Goal: Information Seeking & Learning: Learn about a topic

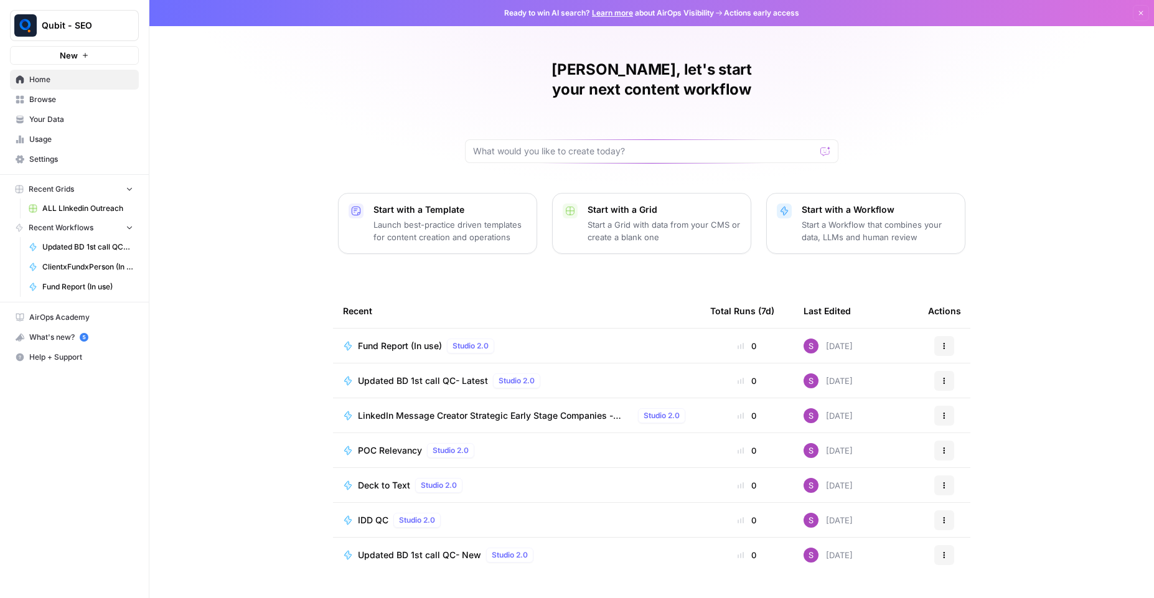
click at [60, 133] on link "Usage" at bounding box center [74, 139] width 129 height 20
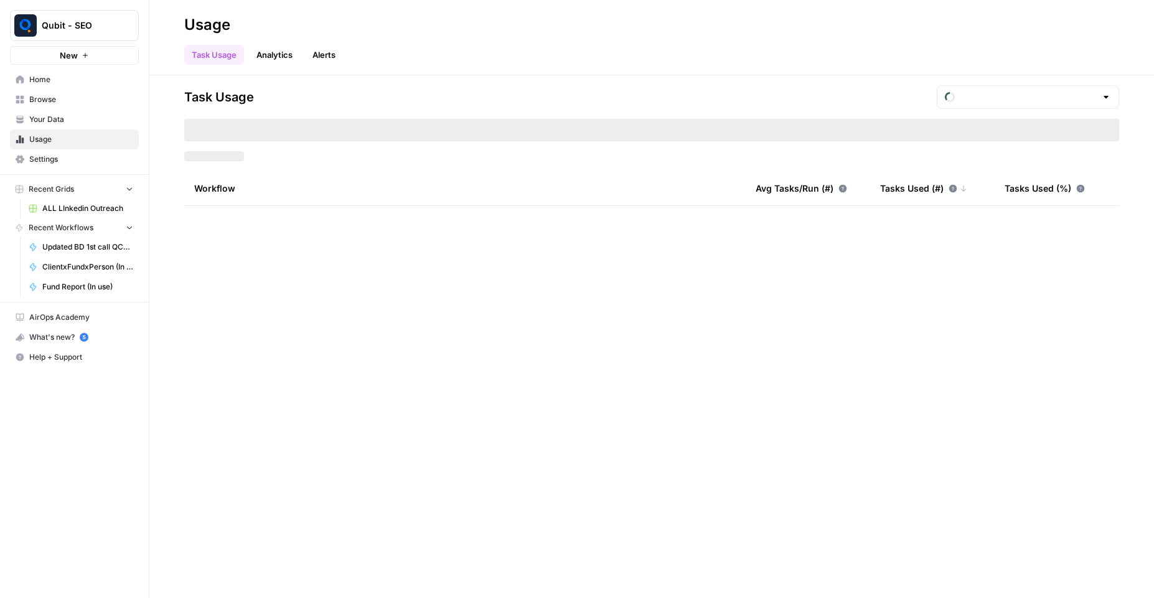
type input "August Overage"
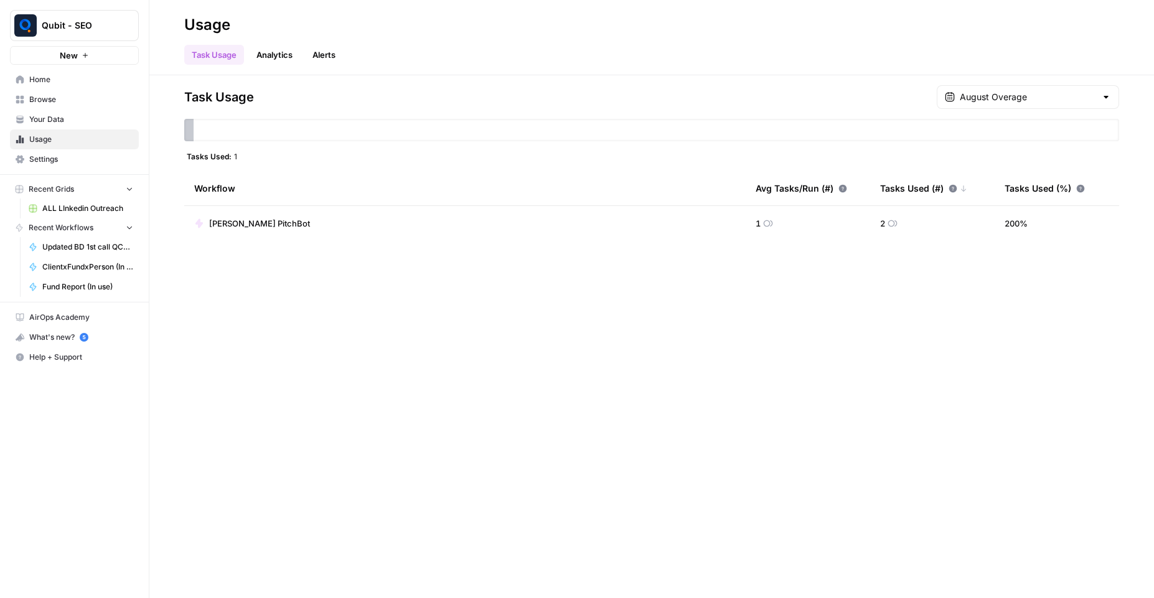
click at [67, 157] on span "Settings" at bounding box center [81, 159] width 104 height 11
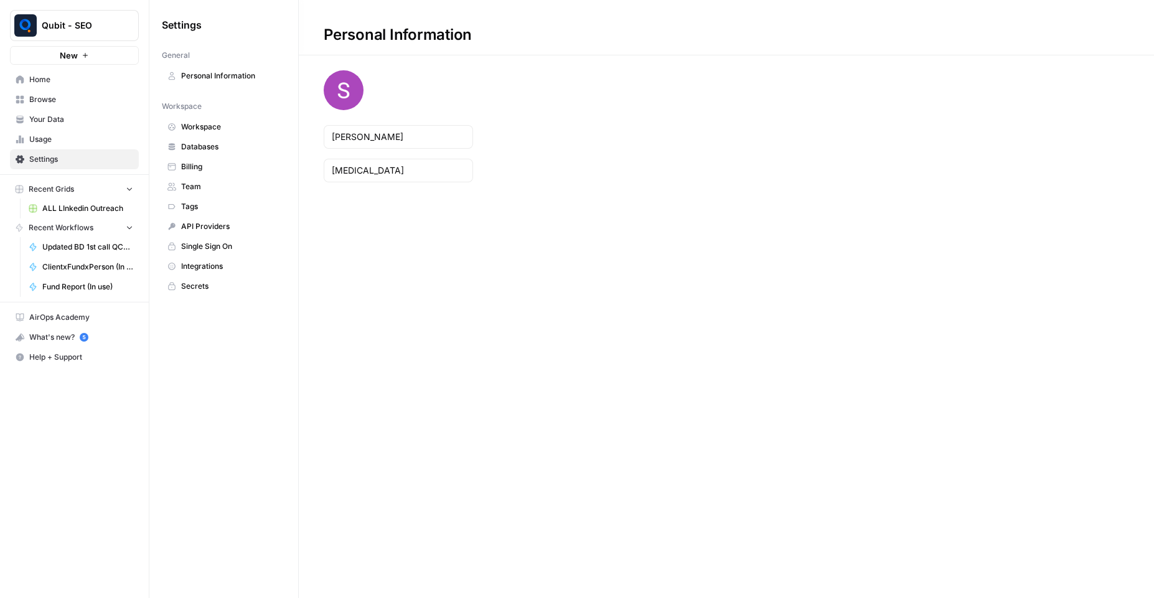
click at [194, 164] on span "Billing" at bounding box center [230, 166] width 99 height 11
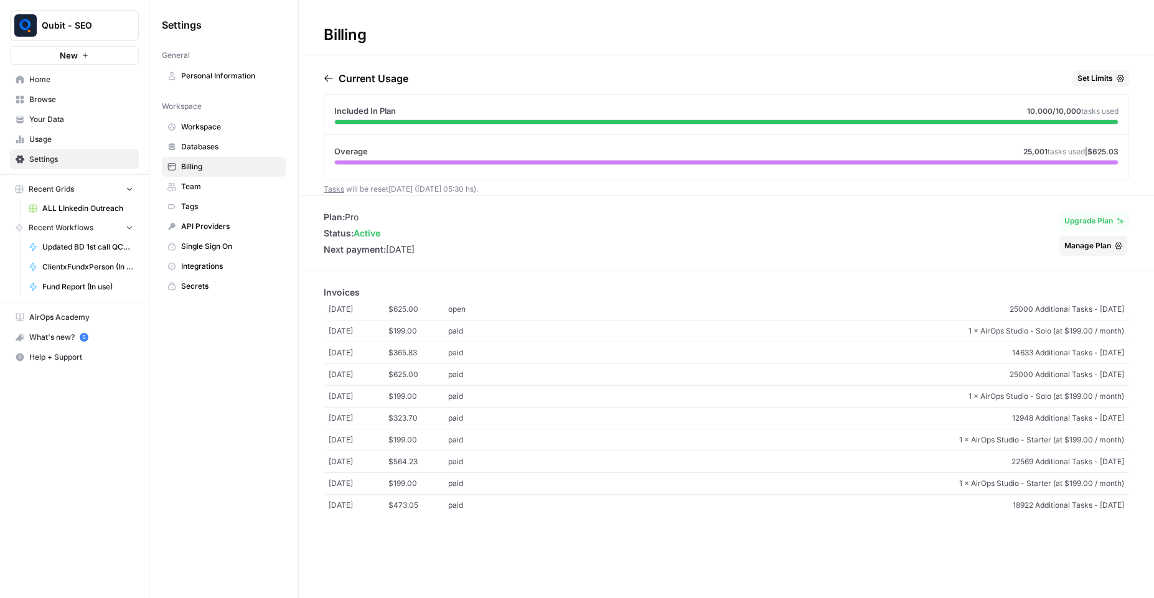
click at [190, 230] on span "API Providers" at bounding box center [230, 226] width 99 height 11
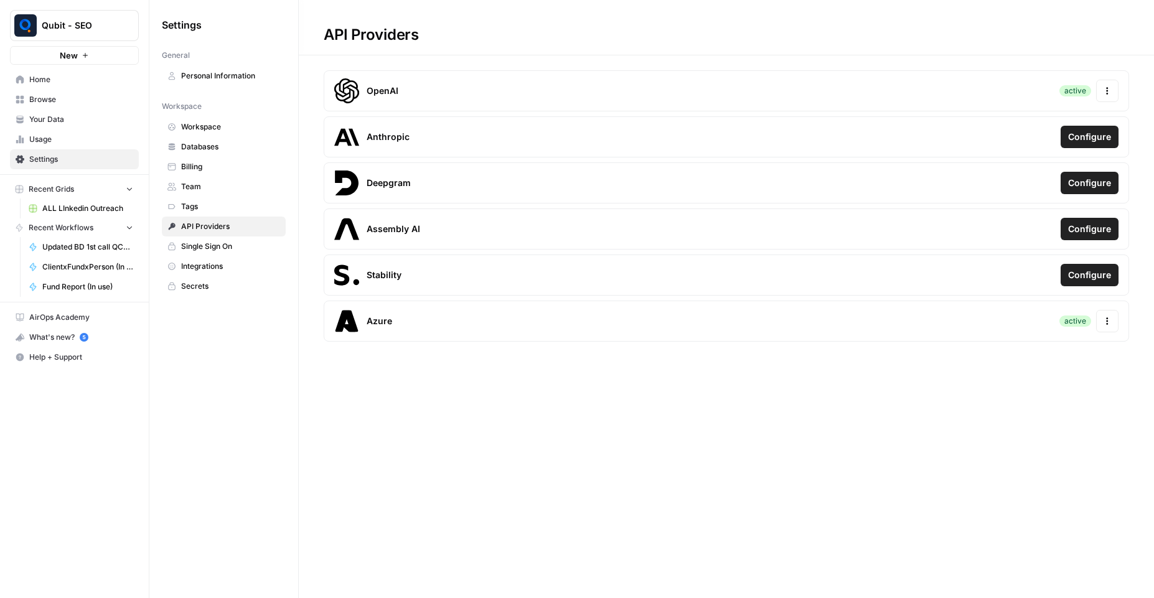
click at [84, 244] on span "Updated BD 1st call QC- Latest" at bounding box center [87, 246] width 91 height 11
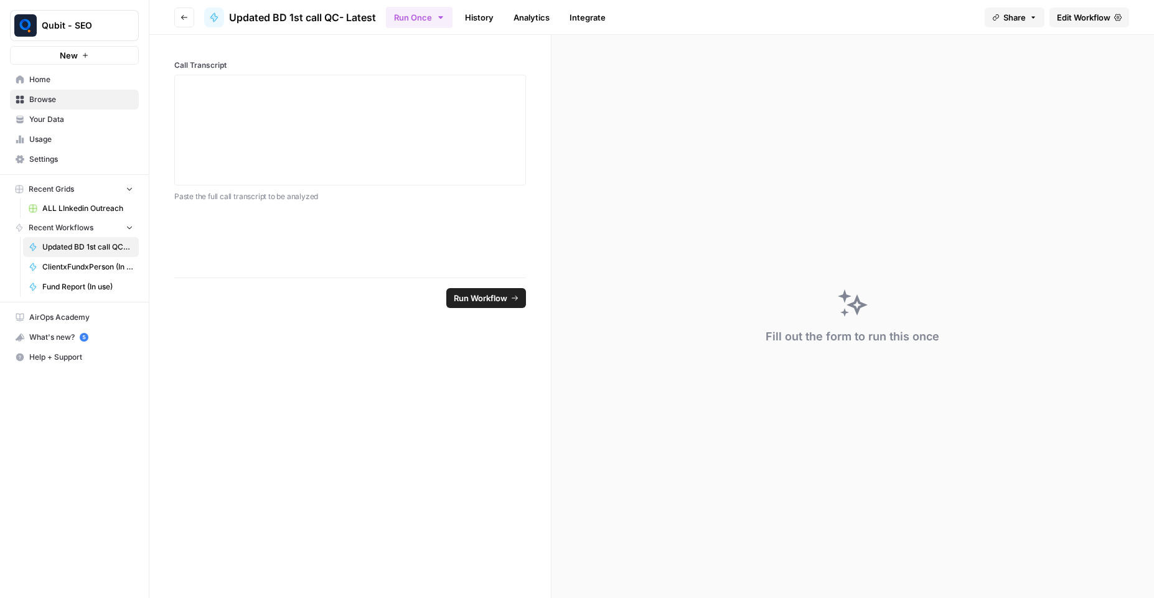
click at [594, 15] on link "Integrate" at bounding box center [587, 17] width 51 height 20
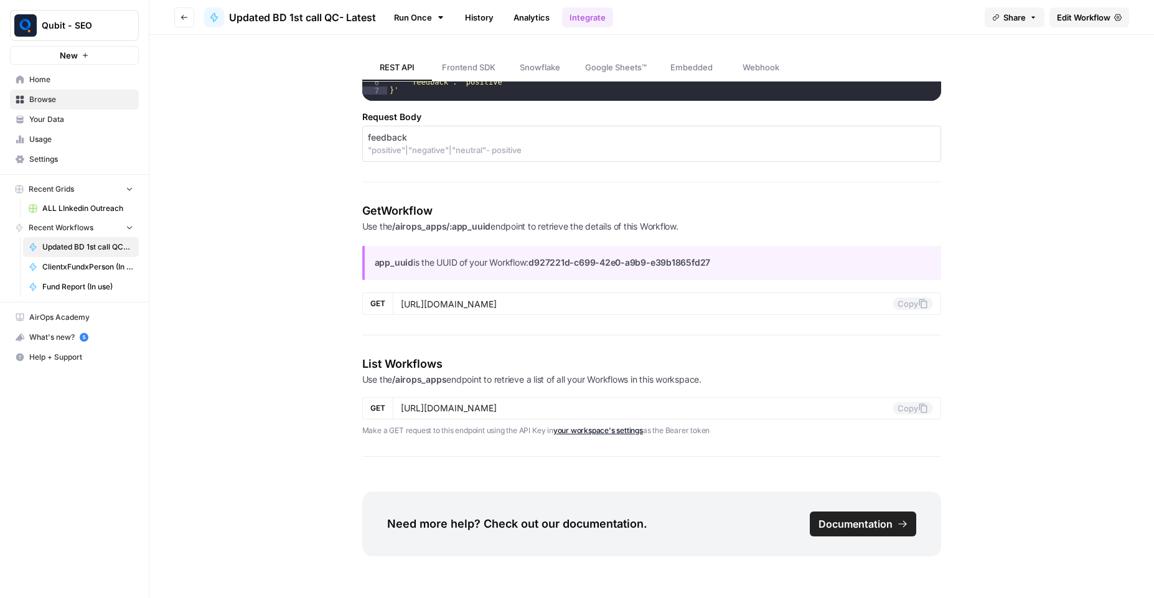
scroll to position [1235, 0]
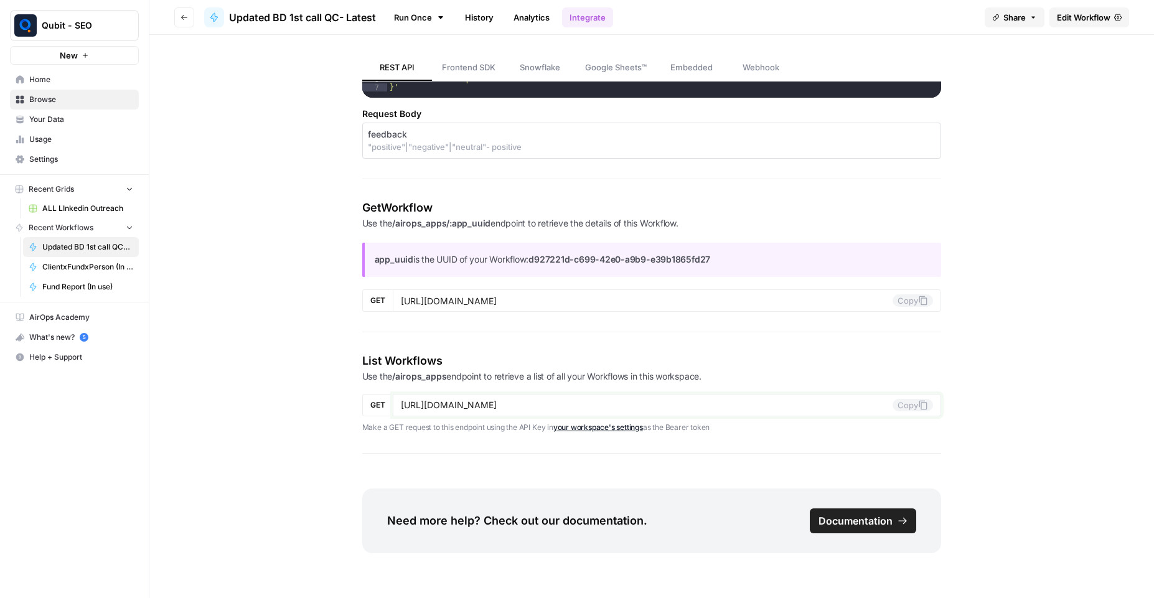
click at [909, 408] on button "Copy" at bounding box center [913, 405] width 40 height 12
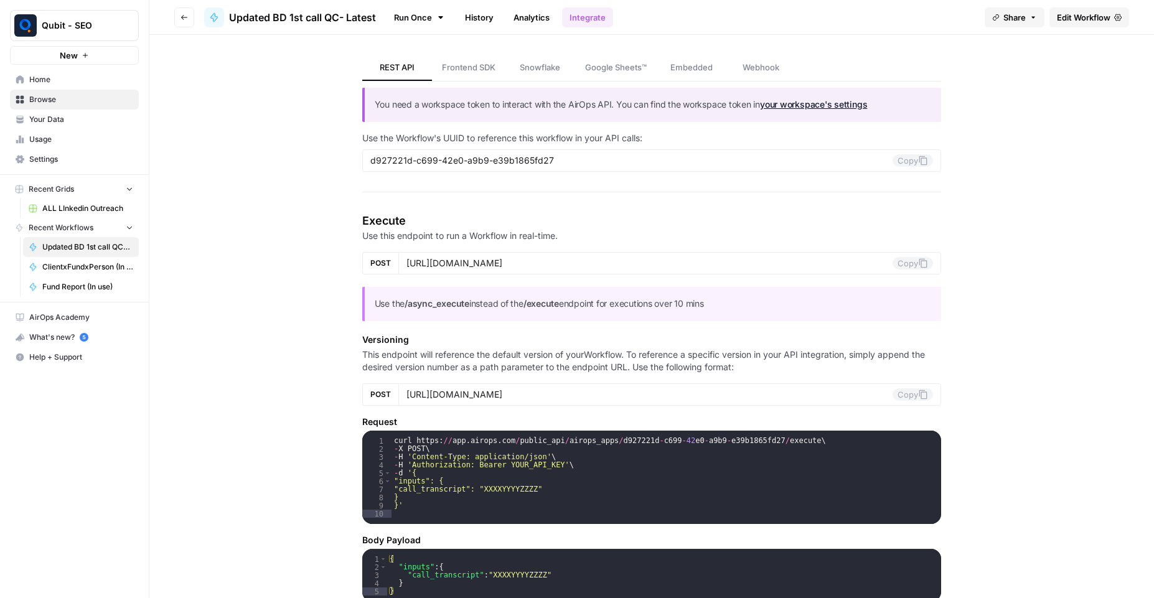
scroll to position [0, 0]
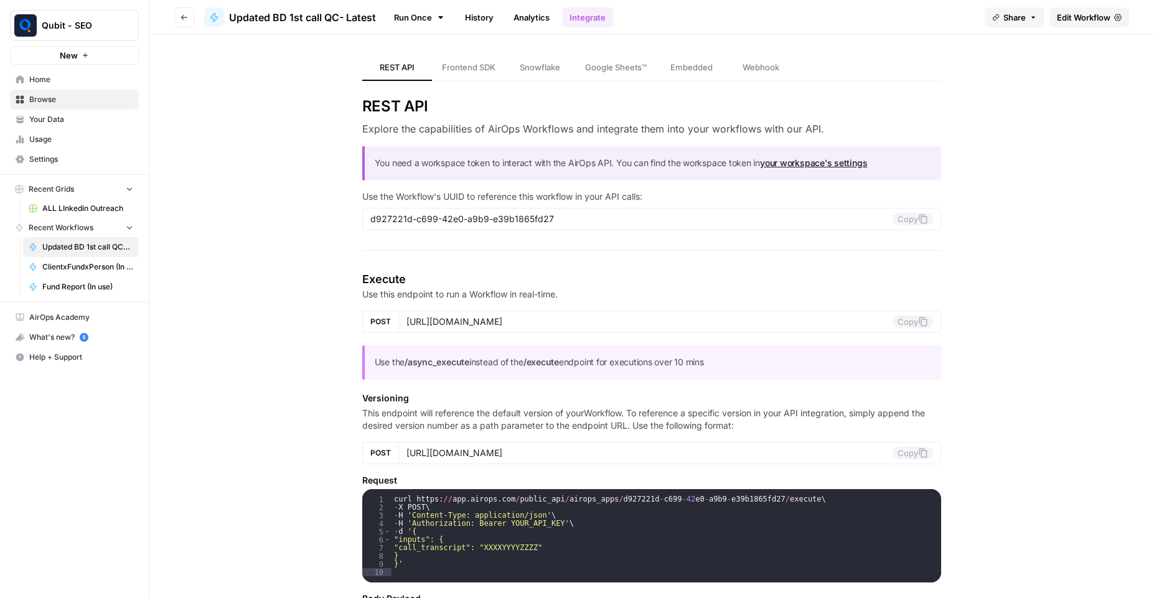
click at [756, 57] on link "Webhook" at bounding box center [761, 68] width 70 height 26
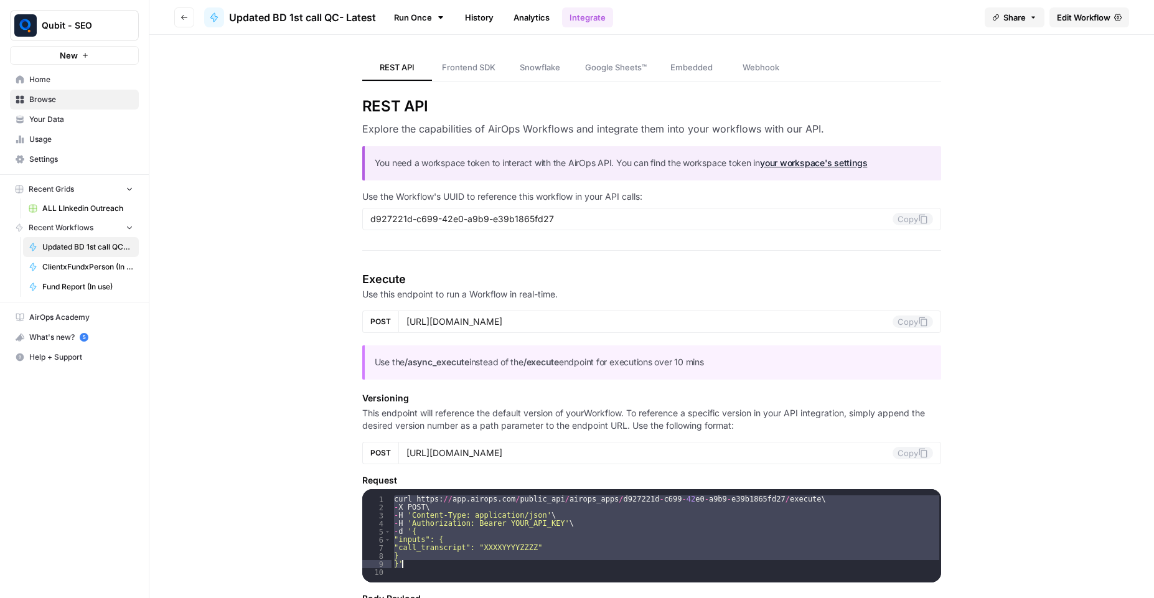
drag, startPoint x: 389, startPoint y: 498, endPoint x: 410, endPoint y: 566, distance: 71.5
click at [410, 566] on div "curl https : // app . airops . com / public_api / airops_apps / d927221d - c699…" at bounding box center [666, 550] width 550 height 110
type textarea "* **"
click at [63, 87] on link "Home" at bounding box center [74, 80] width 129 height 20
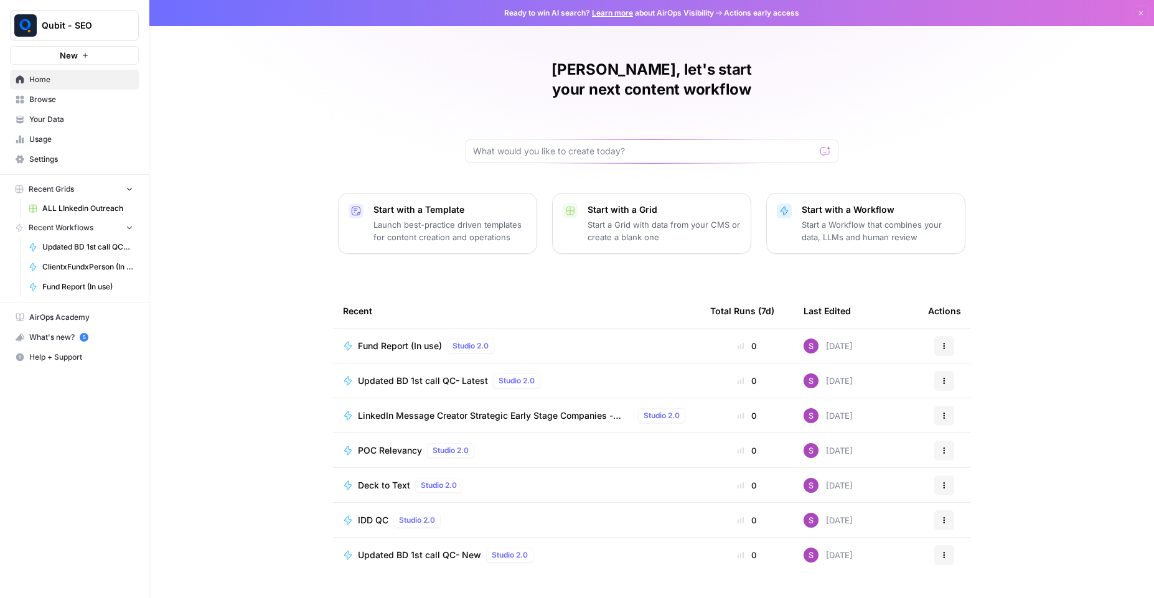
click at [77, 162] on span "Settings" at bounding box center [81, 159] width 104 height 11
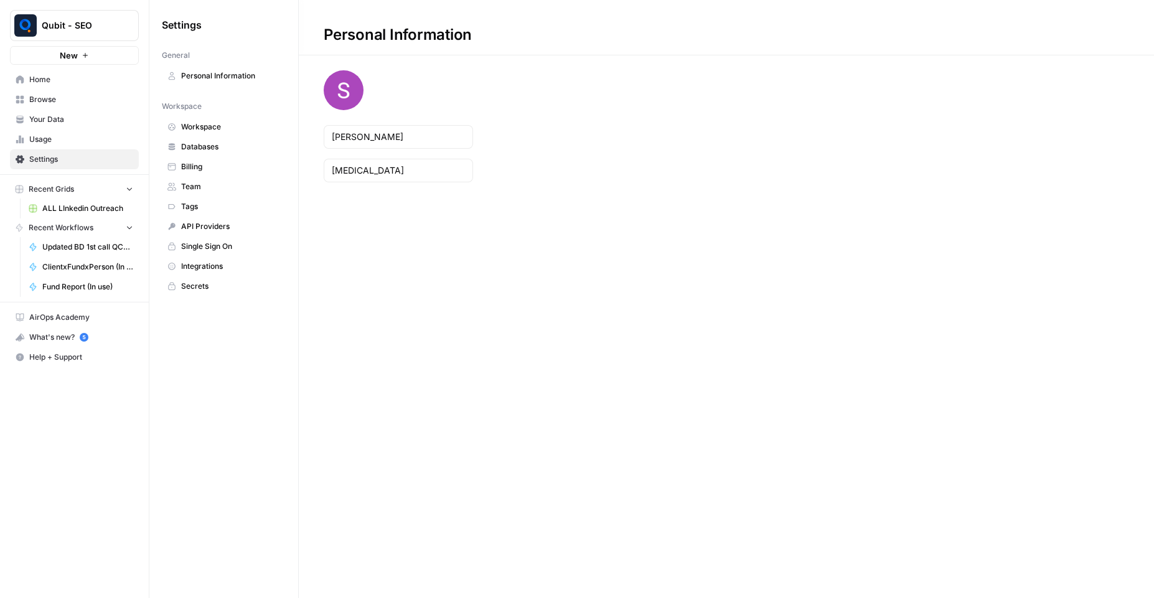
click at [201, 225] on span "API Providers" at bounding box center [230, 226] width 99 height 11
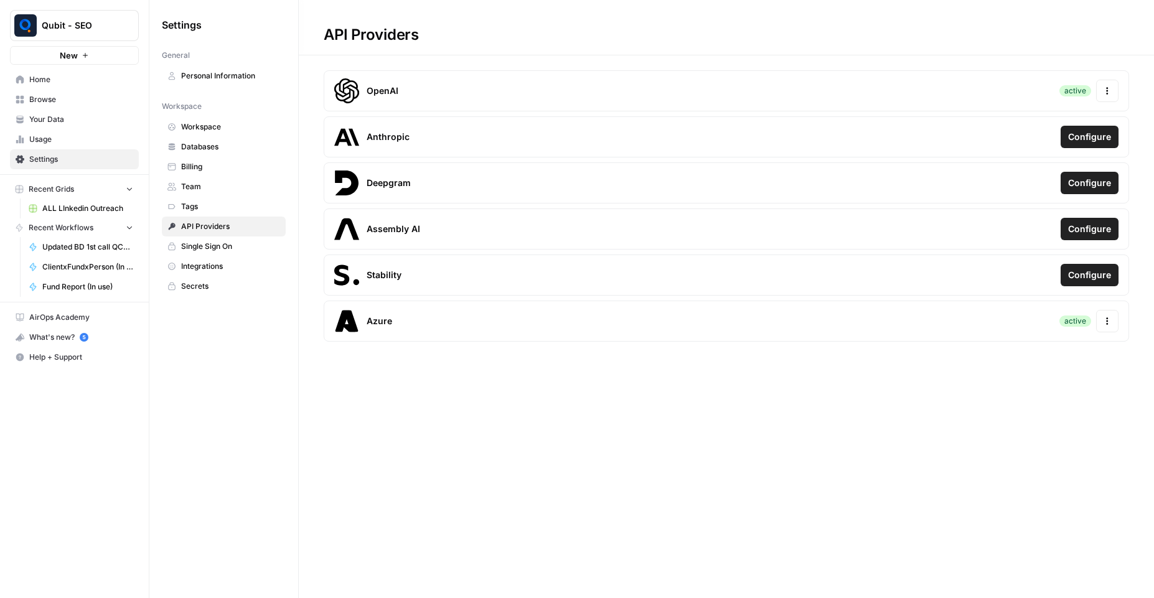
click at [256, 79] on span "Personal Information" at bounding box center [230, 75] width 99 height 11
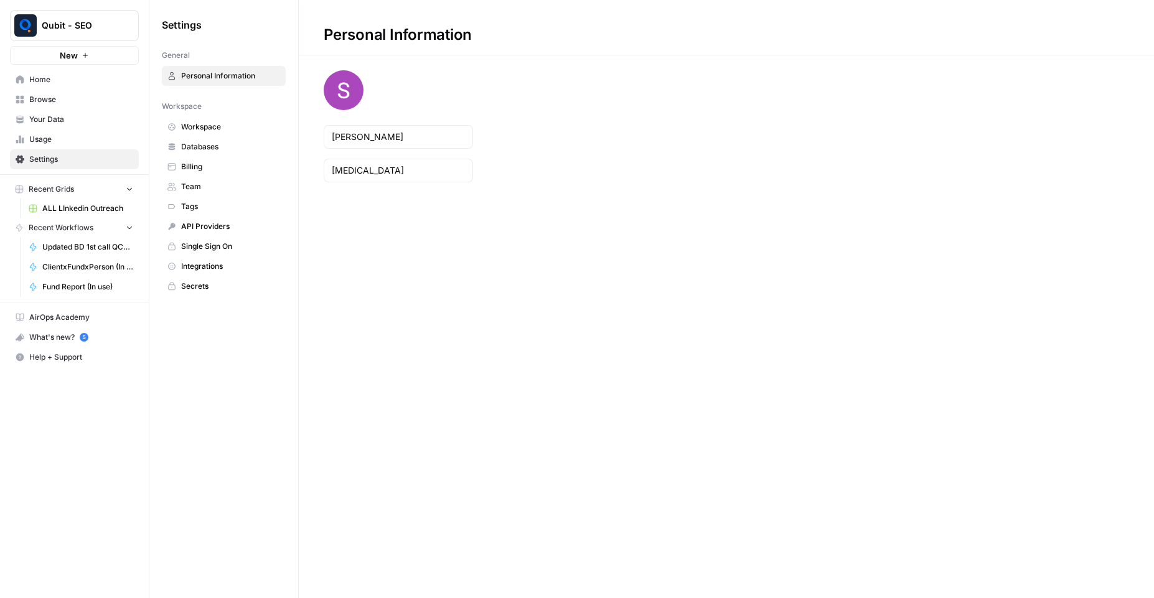
click at [225, 132] on span "Workspace" at bounding box center [230, 126] width 99 height 11
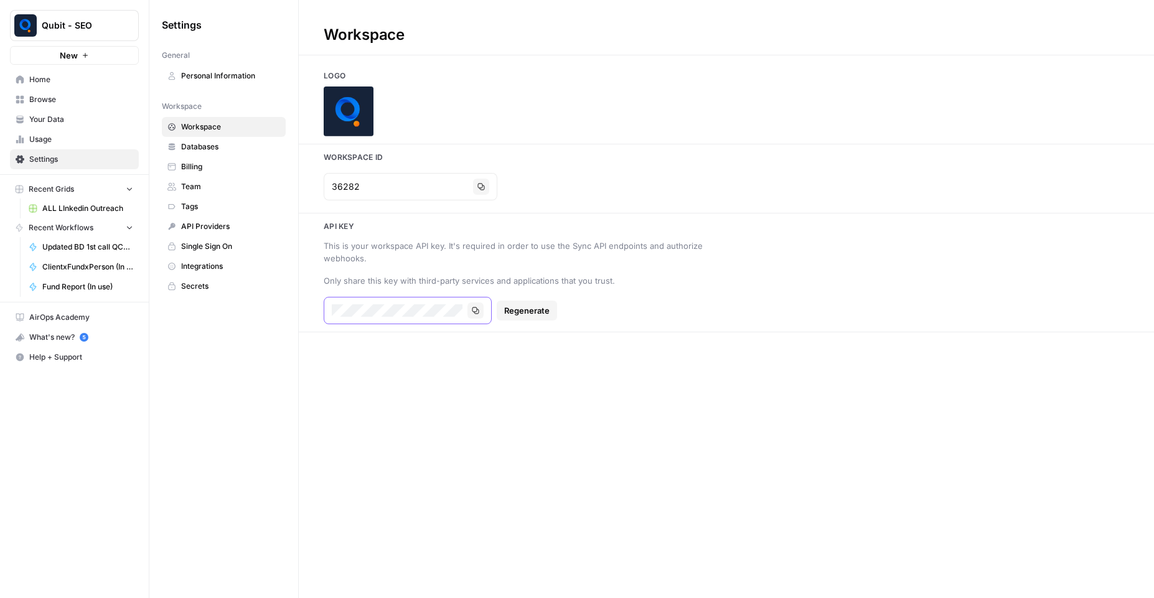
click at [476, 315] on button "Copy" at bounding box center [475, 310] width 16 height 16
click at [67, 121] on span "Your Data" at bounding box center [81, 119] width 104 height 11
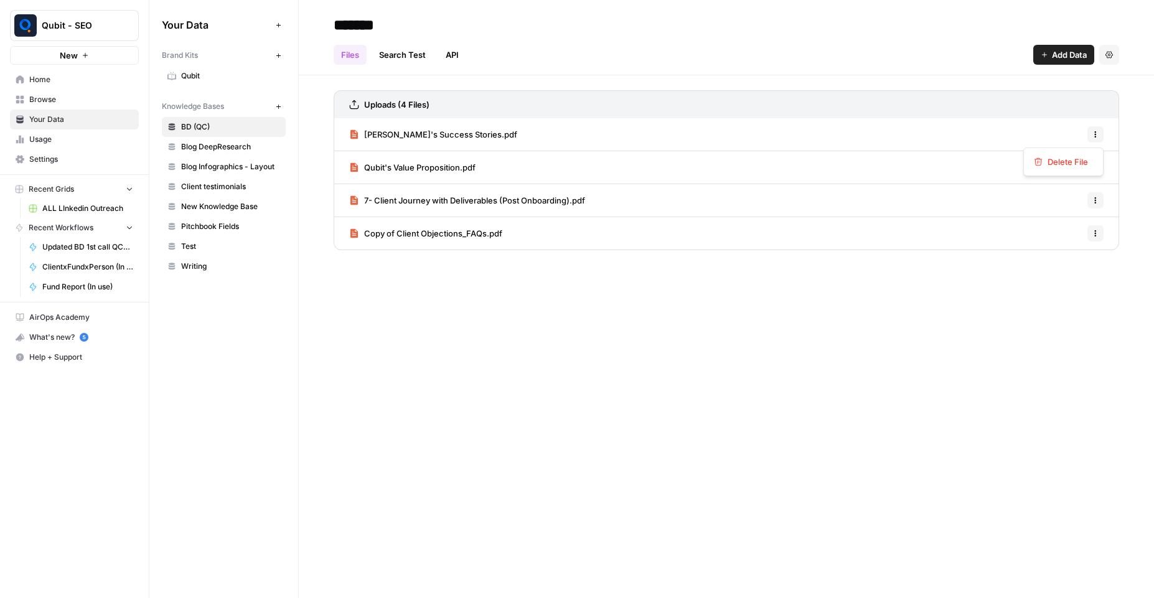
click at [1092, 135] on icon "button" at bounding box center [1095, 134] width 7 height 7
click at [874, 123] on div "Qubit's Success Stories.pdf Options" at bounding box center [726, 134] width 785 height 33
click at [754, 135] on div "Qubit's Success Stories.pdf Options" at bounding box center [726, 134] width 785 height 33
click at [432, 133] on span "Qubit's Success Stories.pdf" at bounding box center [440, 134] width 153 height 12
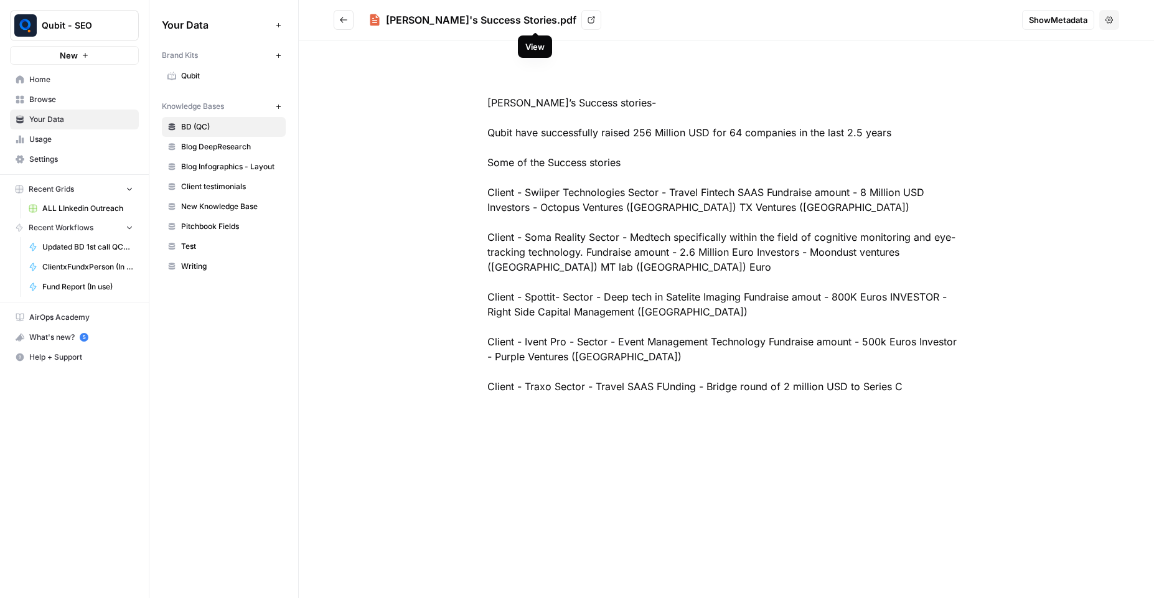
click at [581, 29] on link "View" at bounding box center [591, 20] width 20 height 20
click at [339, 22] on icon "Go back" at bounding box center [343, 20] width 9 height 9
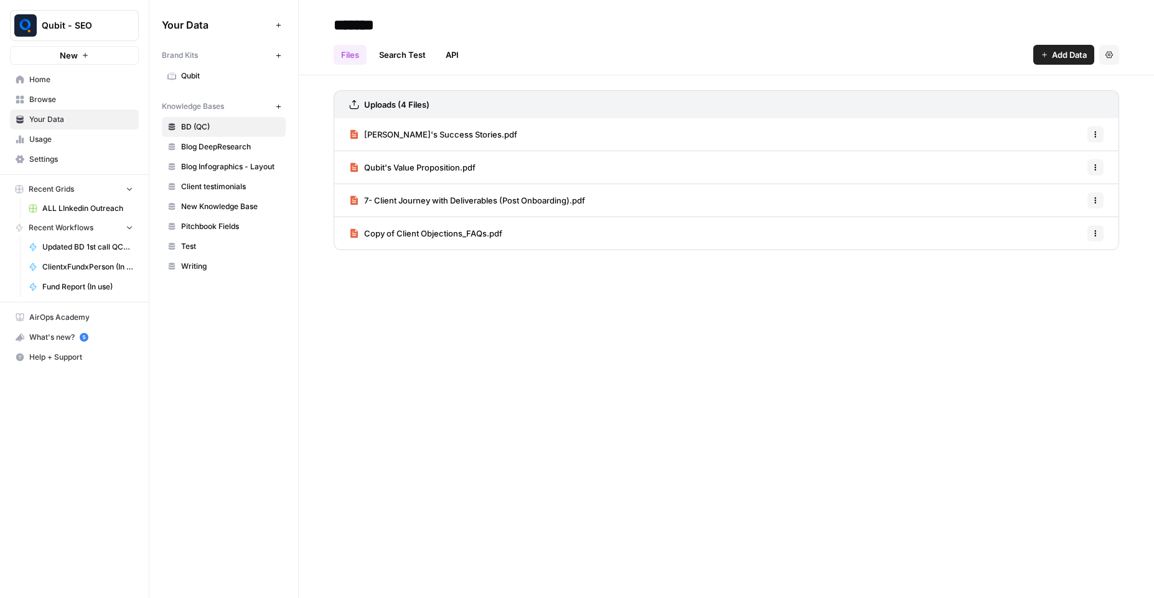
click at [562, 167] on div "Qubit's Value Proposition.pdf Options" at bounding box center [726, 167] width 785 height 33
click at [446, 168] on span "Qubit's Value Proposition.pdf" at bounding box center [419, 167] width 111 height 12
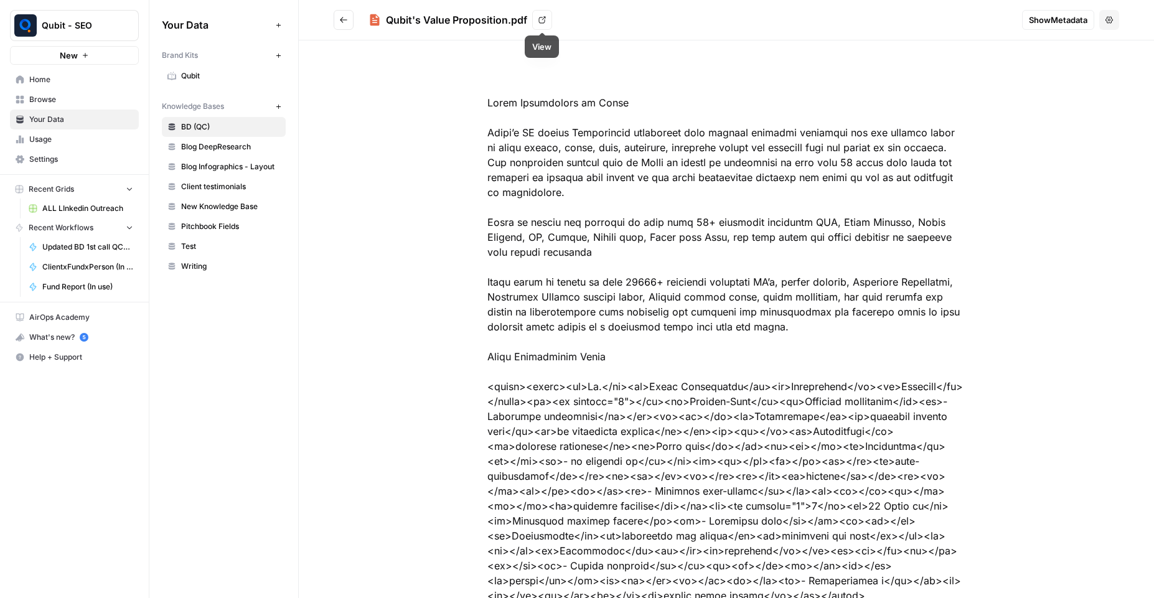
click at [538, 21] on icon at bounding box center [541, 19] width 7 height 7
click at [345, 17] on icon "Go back" at bounding box center [343, 20] width 9 height 9
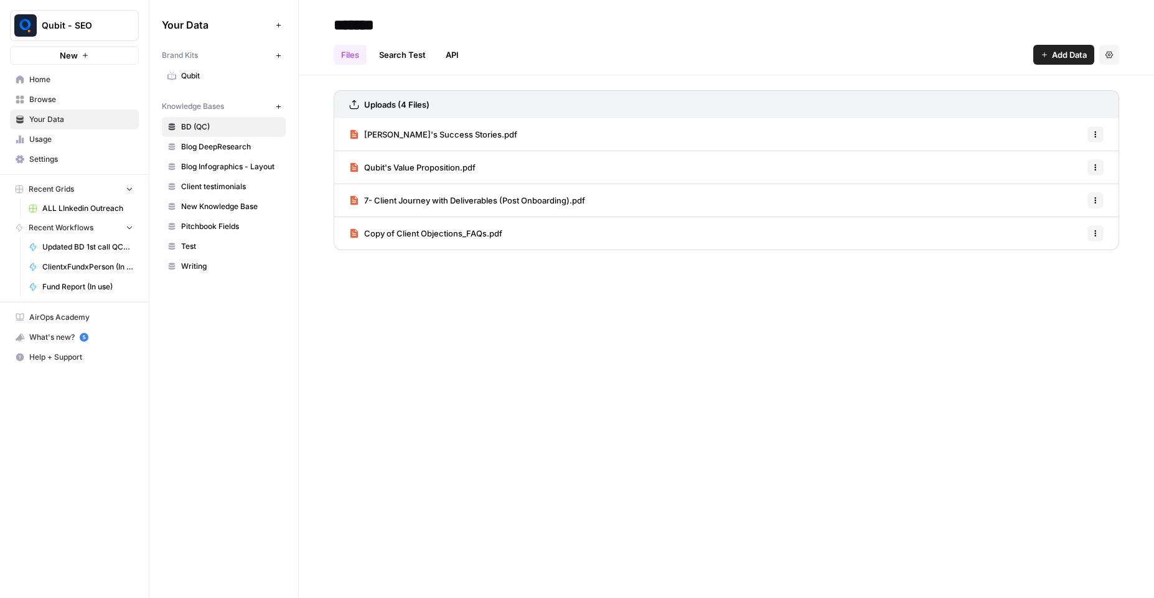
click at [456, 195] on span "7- Client Journey with Deliverables (Post Onboarding).pdf" at bounding box center [474, 200] width 221 height 12
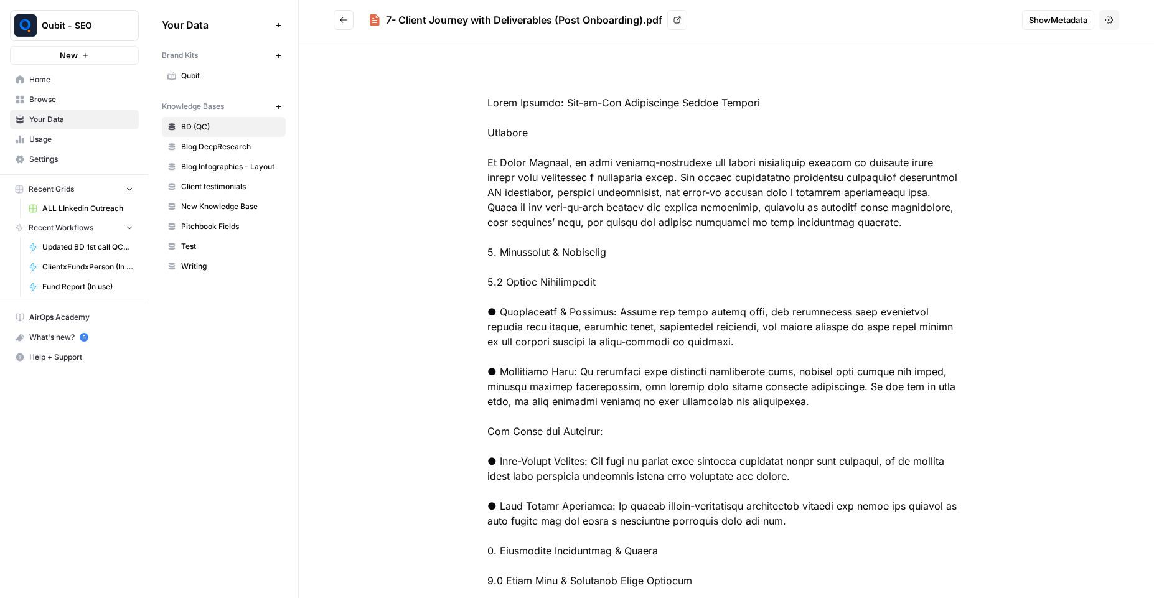
click at [682, 22] on link "View" at bounding box center [677, 20] width 20 height 20
click at [340, 21] on icon "Go back" at bounding box center [343, 20] width 9 height 9
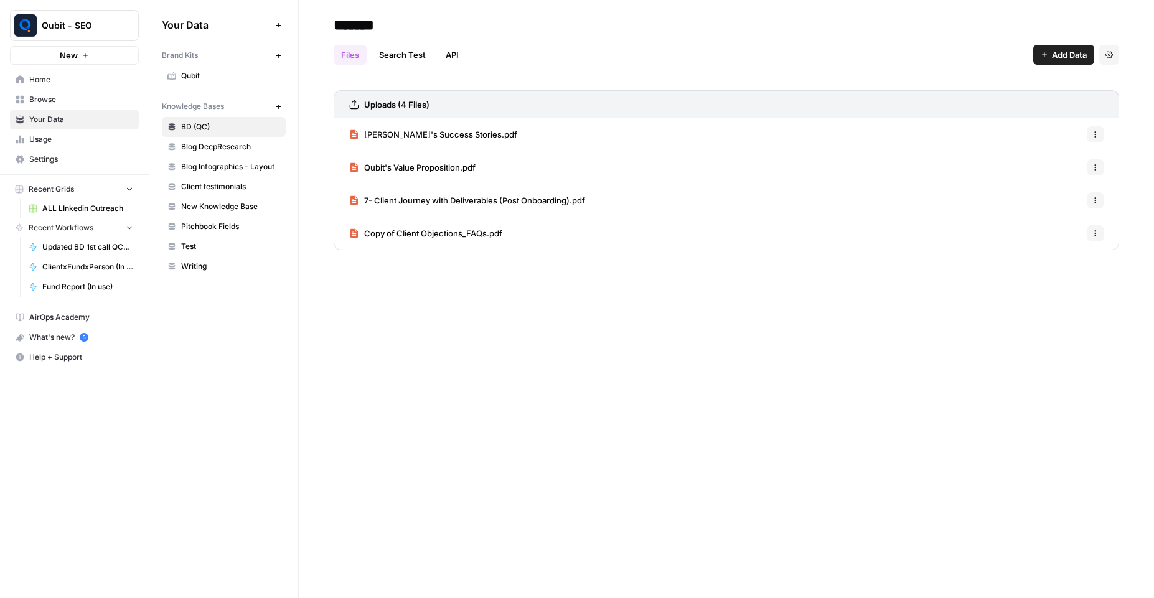
click at [441, 236] on span "Copy of Client Objections_FAQs.pdf" at bounding box center [433, 233] width 138 height 12
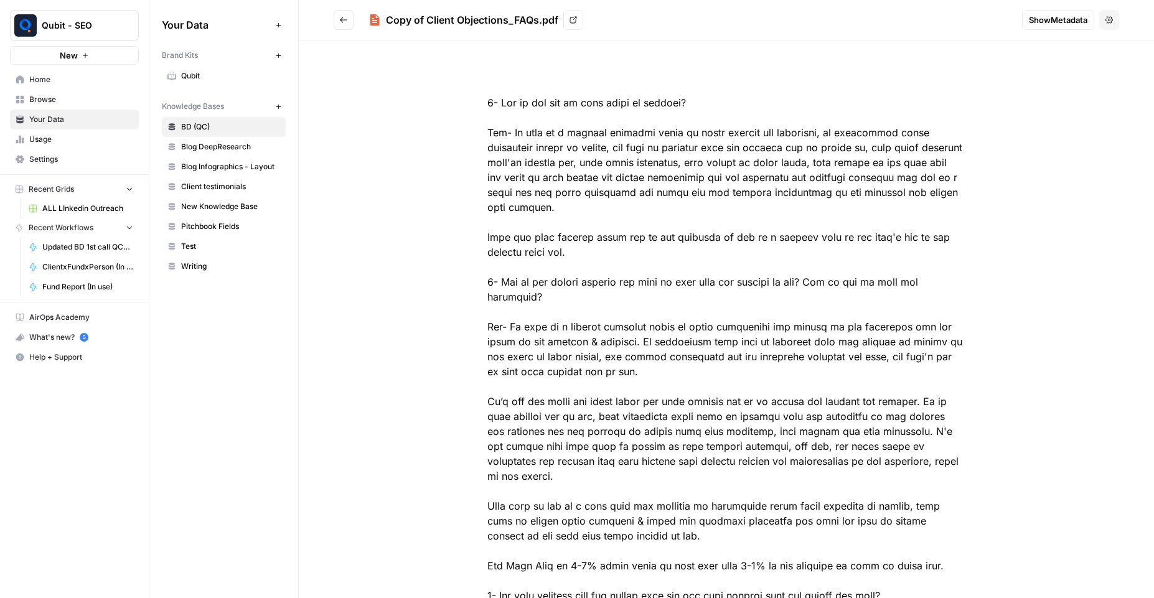
click at [579, 21] on link "View" at bounding box center [573, 20] width 20 height 20
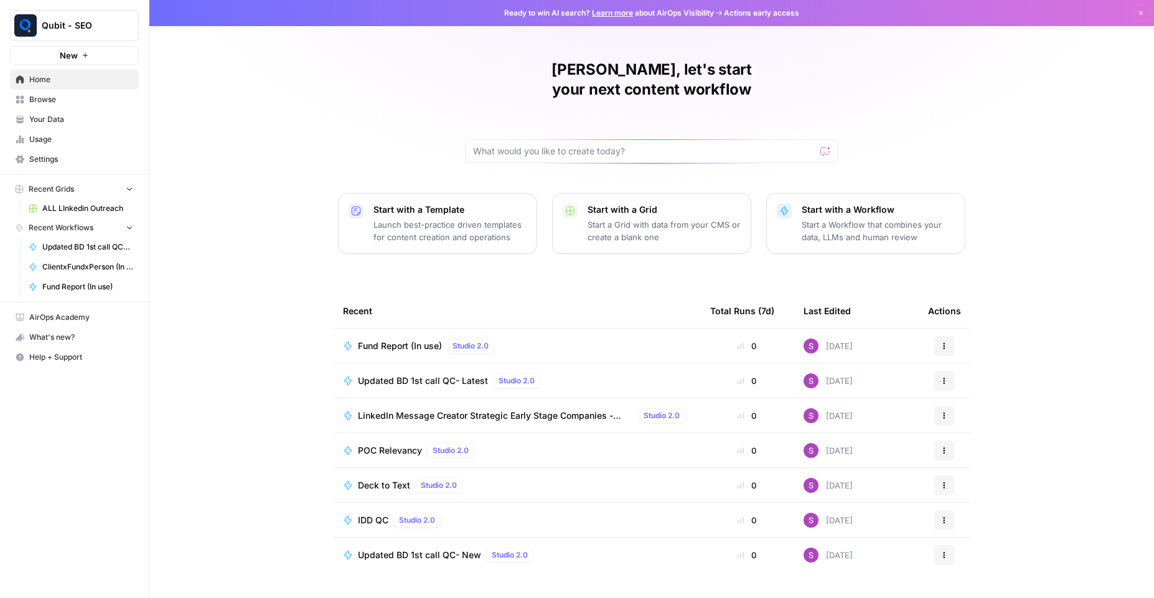
click at [69, 243] on span "Updated BD 1st call QC- Latest" at bounding box center [87, 246] width 91 height 11
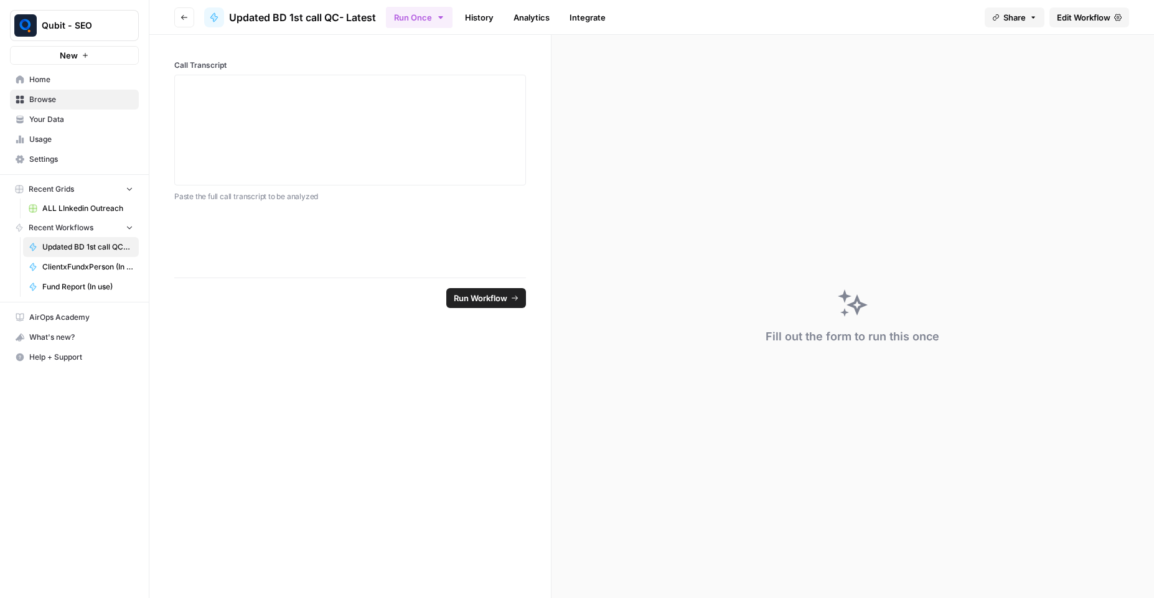
click at [1076, 26] on link "Edit Workflow" at bounding box center [1089, 17] width 80 height 20
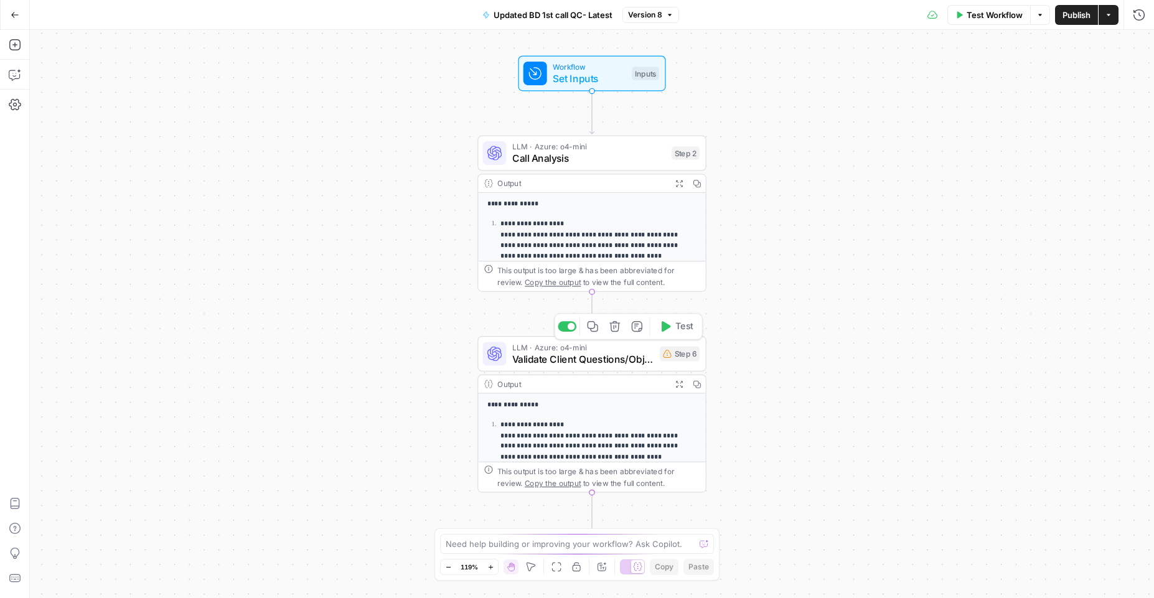
click at [569, 355] on span "Validate Client Questions/Objections" at bounding box center [583, 359] width 142 height 15
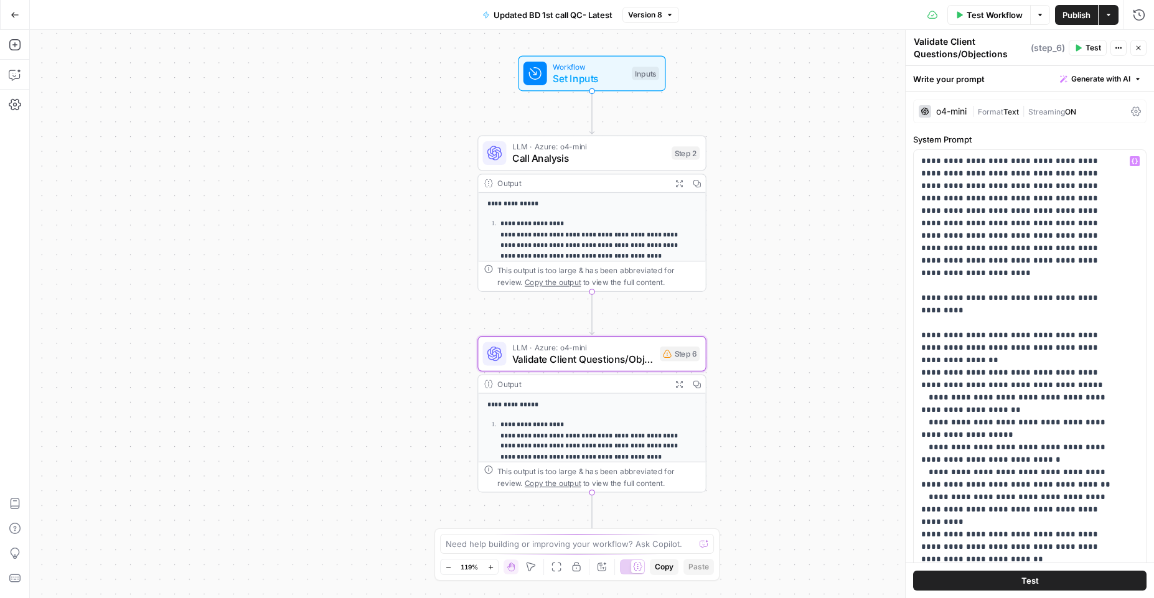
scroll to position [250, 0]
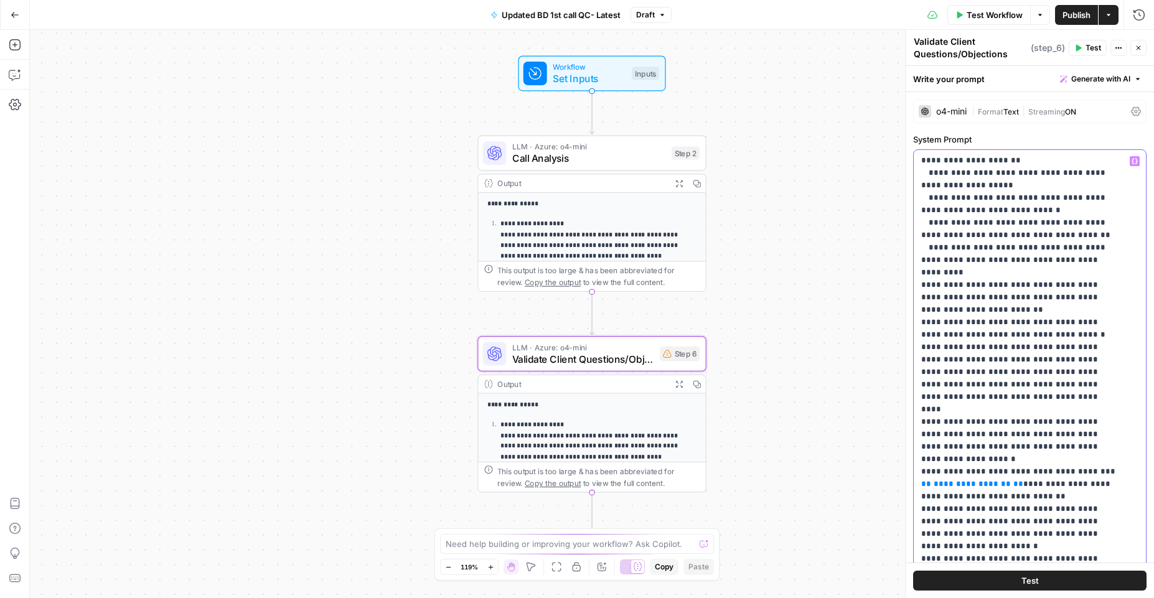
click at [1052, 252] on p "**********" at bounding box center [1020, 278] width 199 height 747
